Goal: Task Accomplishment & Management: Use online tool/utility

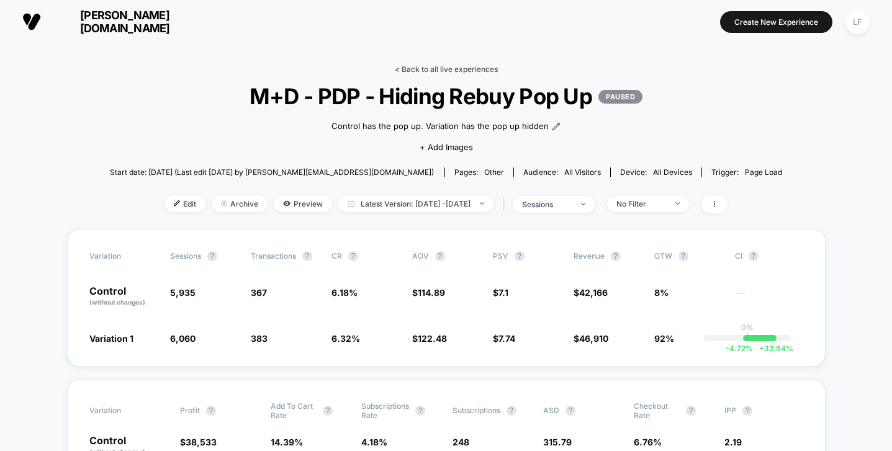
click at [423, 68] on link "< Back to all live experiences" at bounding box center [446, 69] width 103 height 9
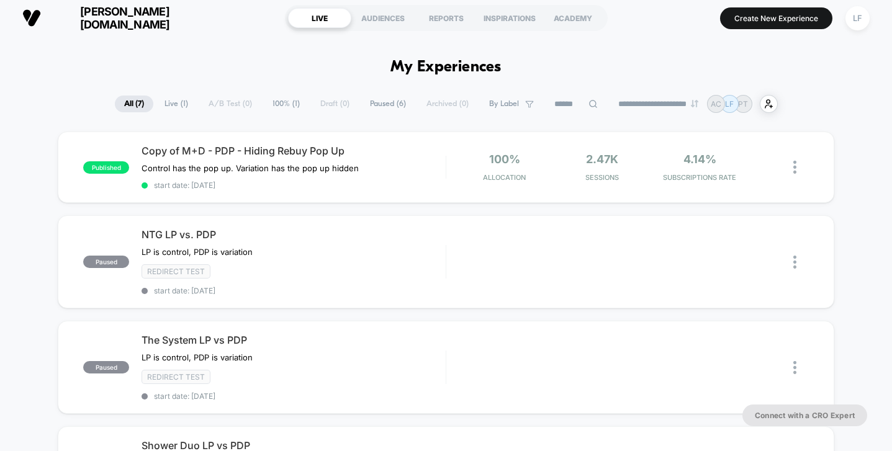
scroll to position [5, 0]
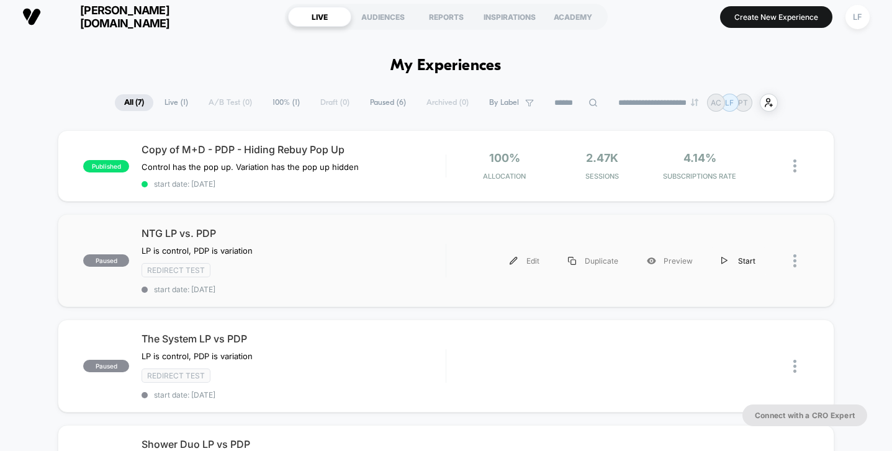
click at [736, 260] on div "Start" at bounding box center [738, 261] width 63 height 28
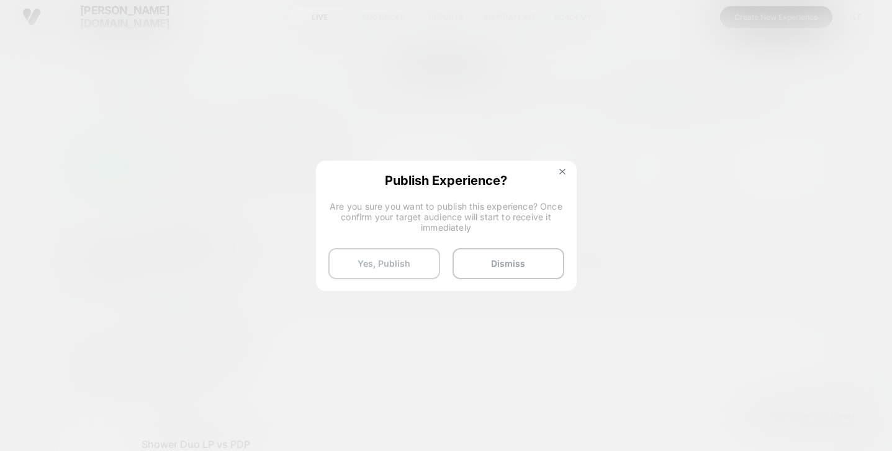
click at [385, 258] on button "Yes, Publish" at bounding box center [384, 263] width 112 height 31
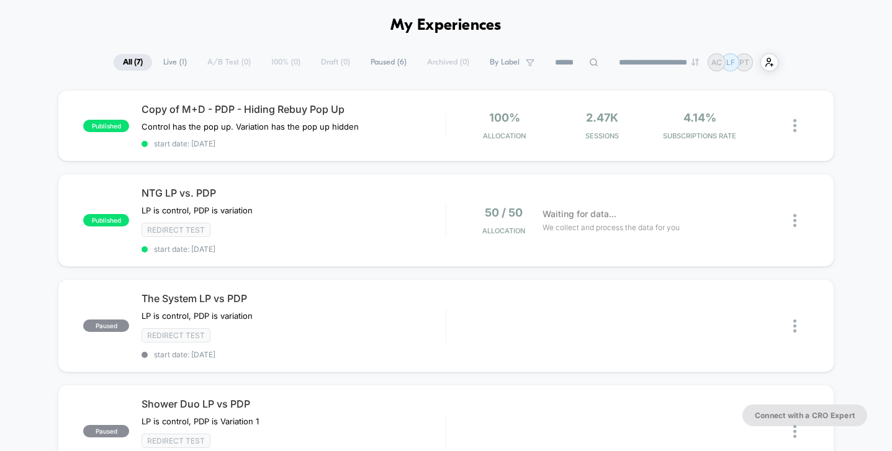
scroll to position [51, 0]
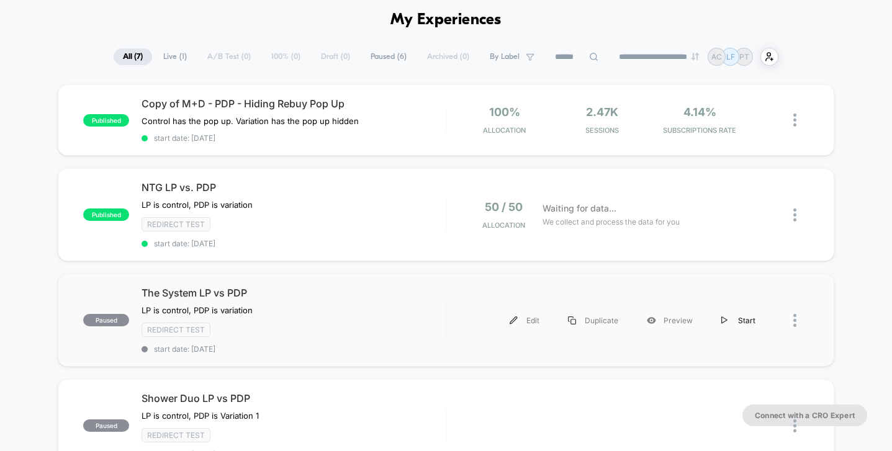
click at [732, 312] on div "Start" at bounding box center [738, 321] width 63 height 28
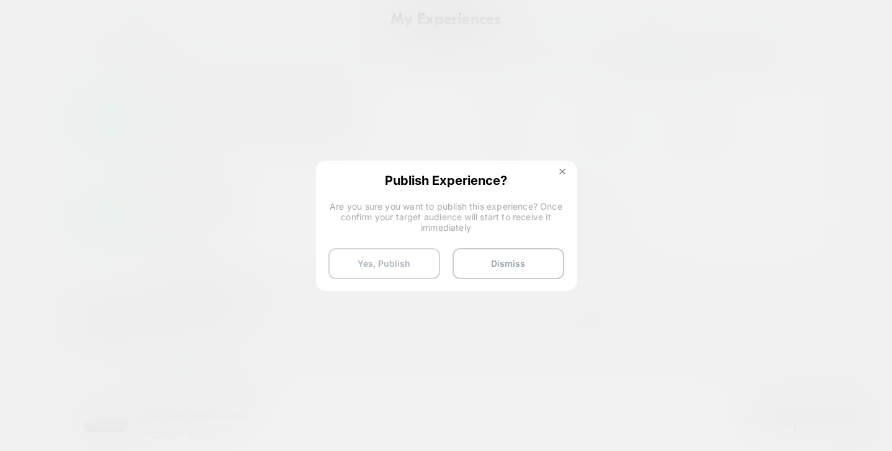
click at [405, 260] on button "Yes, Publish" at bounding box center [384, 263] width 112 height 31
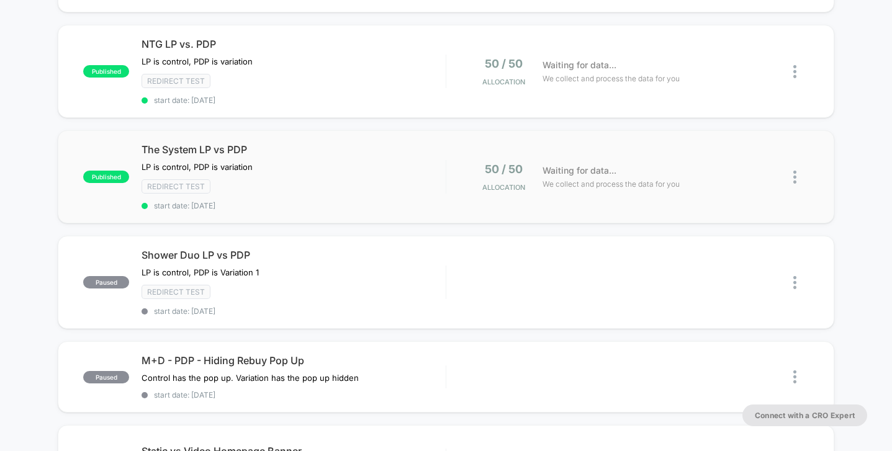
scroll to position [224, 0]
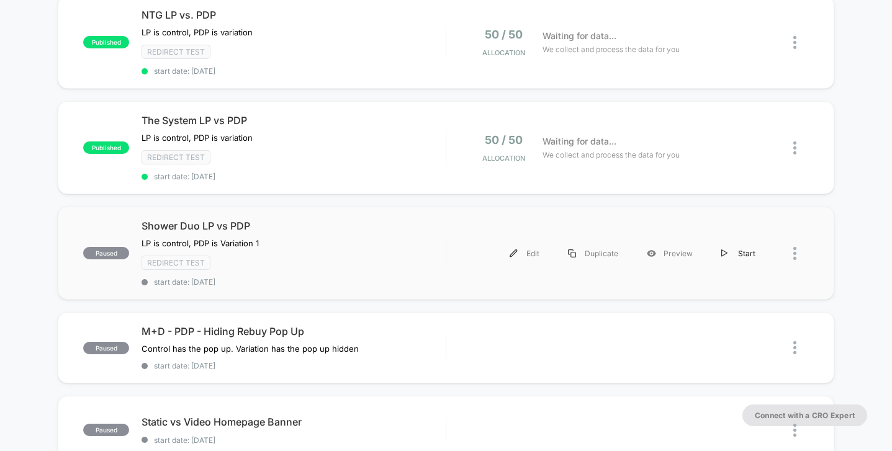
click at [750, 253] on div "Start" at bounding box center [738, 254] width 63 height 28
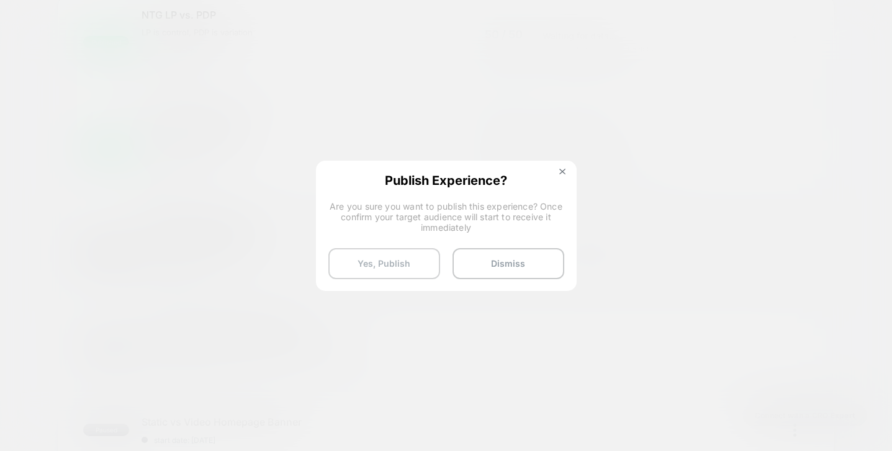
click at [384, 266] on button "Yes, Publish" at bounding box center [384, 263] width 112 height 31
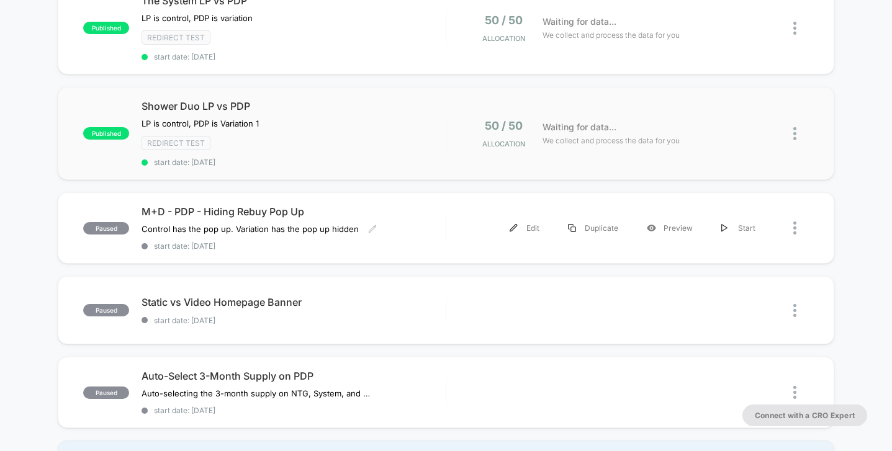
scroll to position [0, 0]
